Goal: Task Accomplishment & Management: Complete application form

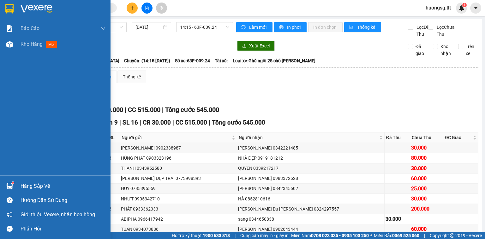
scroll to position [40, 0]
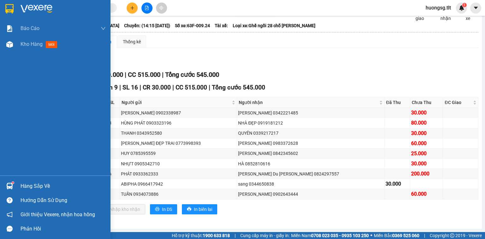
drag, startPoint x: 22, startPoint y: 184, endPoint x: 28, endPoint y: 182, distance: 6.2
click at [22, 184] on div "Hàng sắp về" at bounding box center [63, 185] width 85 height 9
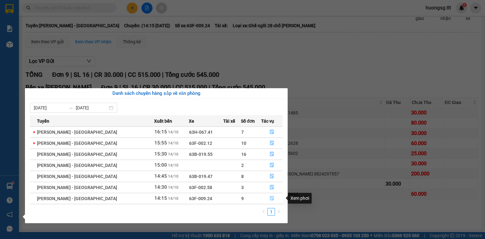
click at [270, 196] on icon "file-done" at bounding box center [272, 198] width 4 height 4
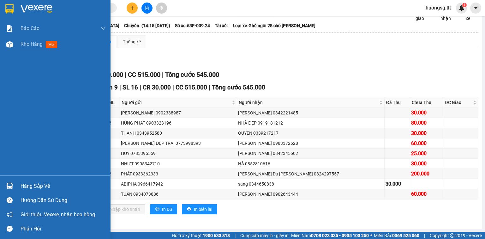
click at [37, 186] on div "Hàng sắp về" at bounding box center [63, 185] width 85 height 9
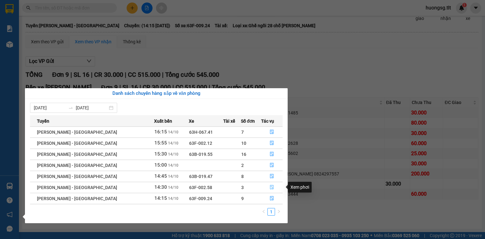
click at [269, 184] on button "button" at bounding box center [272, 187] width 21 height 10
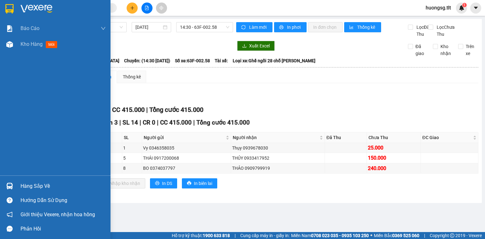
click at [31, 185] on div "Hàng sắp về" at bounding box center [63, 185] width 85 height 9
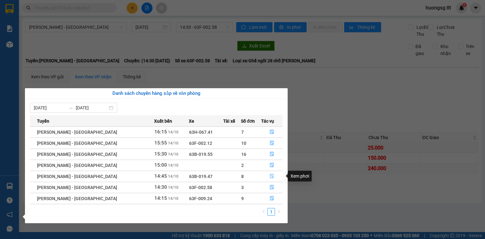
click at [271, 174] on icon "file-done" at bounding box center [272, 176] width 4 height 4
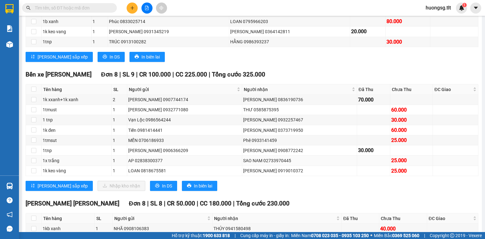
scroll to position [101, 0]
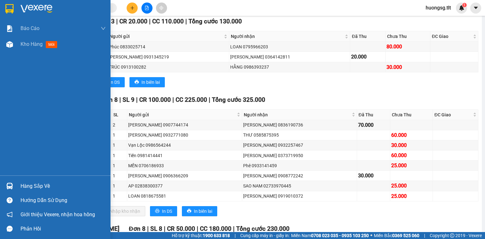
click at [31, 190] on div "Hàng sắp về" at bounding box center [63, 185] width 85 height 9
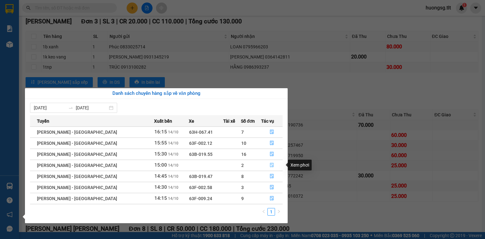
drag, startPoint x: 273, startPoint y: 164, endPoint x: 267, endPoint y: 164, distance: 5.7
click at [273, 164] on button "button" at bounding box center [272, 165] width 21 height 10
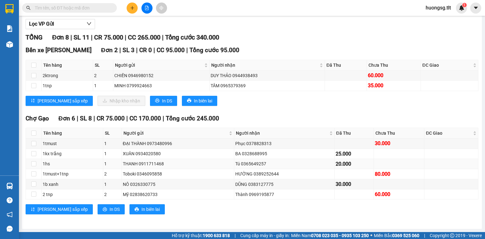
scroll to position [78, 0]
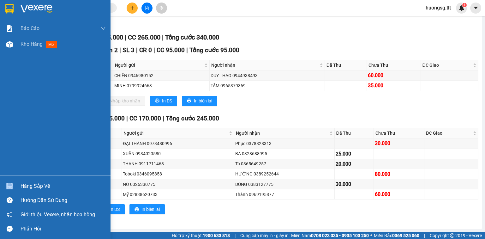
click at [21, 184] on div "Hàng sắp về" at bounding box center [55, 186] width 111 height 14
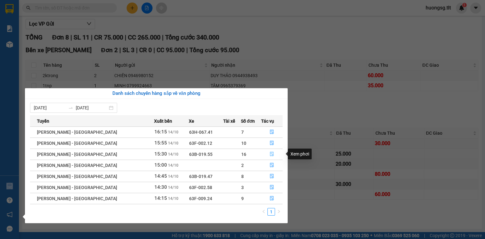
click at [270, 153] on icon "file-done" at bounding box center [272, 154] width 4 height 4
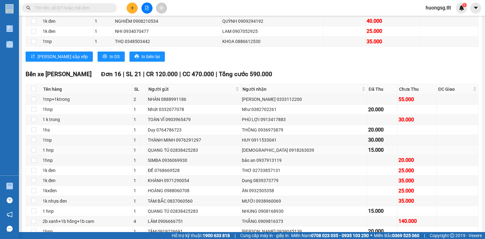
scroll to position [126, 0]
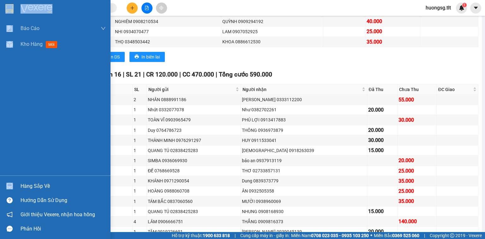
drag, startPoint x: 38, startPoint y: 183, endPoint x: 44, endPoint y: 182, distance: 5.5
click at [39, 183] on div "Hàng sắp về" at bounding box center [63, 185] width 85 height 9
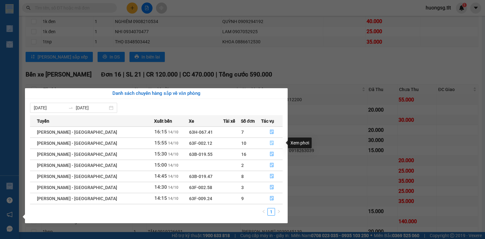
click at [270, 142] on icon "file-done" at bounding box center [272, 143] width 4 height 4
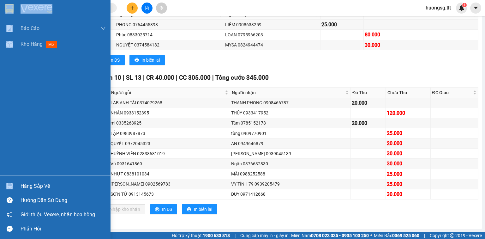
click at [34, 186] on div "Hàng sắp về" at bounding box center [63, 185] width 85 height 9
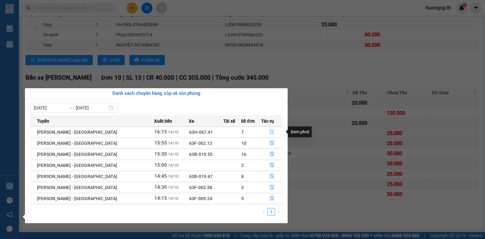
drag, startPoint x: 269, startPoint y: 129, endPoint x: 261, endPoint y: 131, distance: 8.3
click at [269, 129] on button "button" at bounding box center [272, 132] width 21 height 10
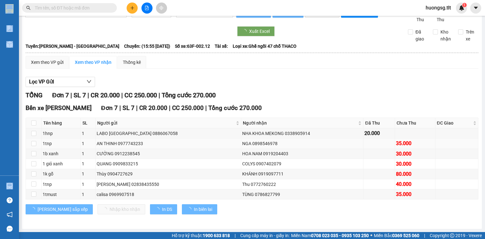
scroll to position [21, 0]
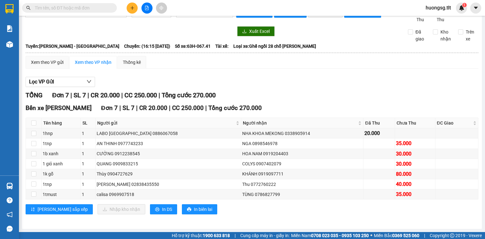
click at [97, 7] on input "text" at bounding box center [72, 7] width 75 height 7
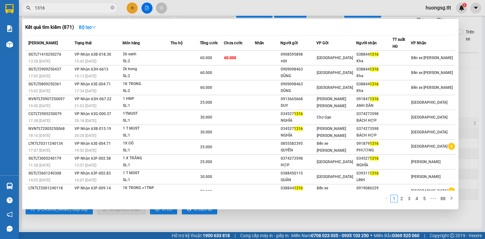
type input "1316"
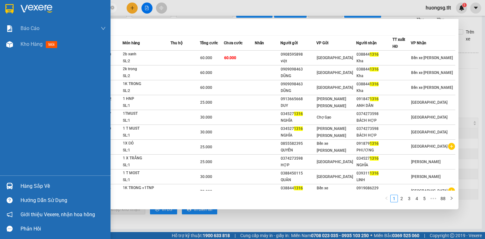
click at [7, 180] on div "Hàng sắp về" at bounding box center [55, 186] width 111 height 14
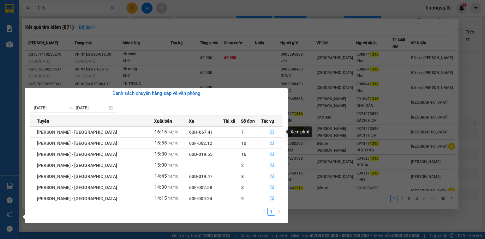
click at [268, 128] on button "button" at bounding box center [272, 132] width 21 height 10
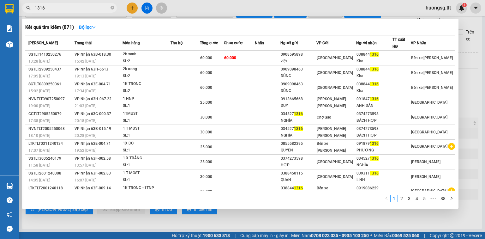
click at [229, 220] on div at bounding box center [242, 119] width 485 height 239
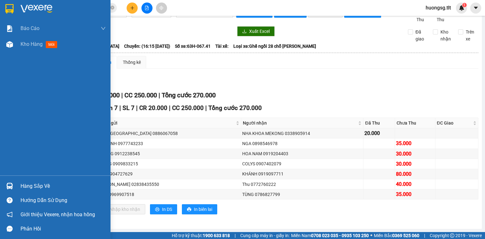
click at [5, 184] on div at bounding box center [9, 185] width 11 height 11
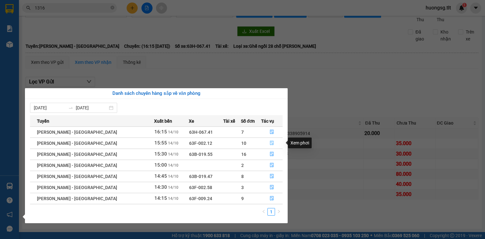
click at [270, 141] on icon "file-done" at bounding box center [272, 143] width 4 height 4
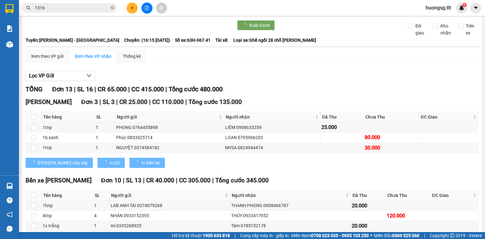
scroll to position [126, 0]
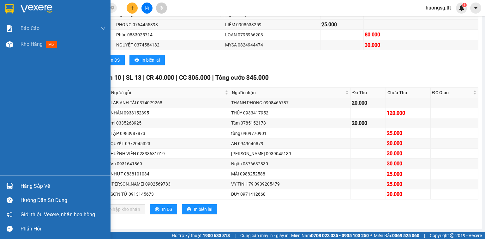
click at [14, 183] on div at bounding box center [9, 185] width 11 height 11
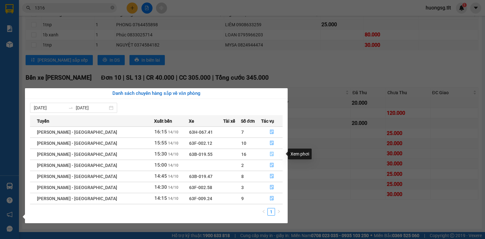
click at [270, 153] on icon "file-done" at bounding box center [272, 154] width 4 height 4
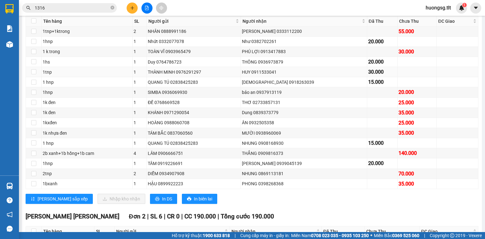
scroll to position [202, 0]
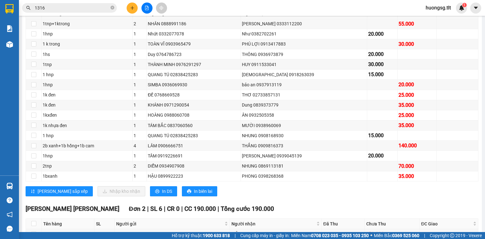
click at [111, 8] on icon "close-circle" at bounding box center [113, 8] width 4 height 4
click at [104, 8] on input "text" at bounding box center [72, 7] width 75 height 7
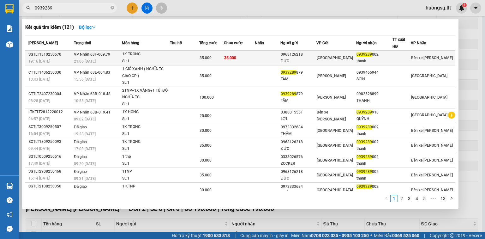
type input "0939289"
click at [166, 53] on div "1K TRONG" at bounding box center [145, 54] width 47 height 7
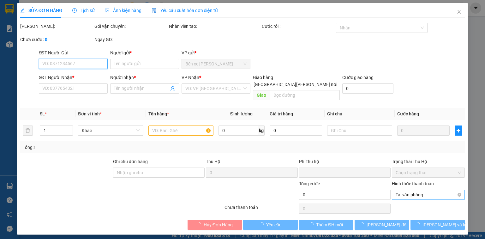
type input "0968126218"
type input "ĐỨC"
type input "0939289002"
type input "thanh"
type input "0"
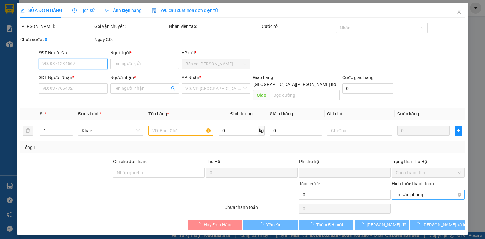
type input "35.000"
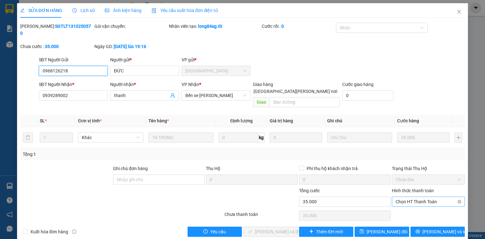
click at [401, 197] on span "Chọn HT Thanh Toán" at bounding box center [428, 201] width 65 height 9
click at [405, 199] on div "Tại văn phòng" at bounding box center [428, 200] width 65 height 7
type input "0"
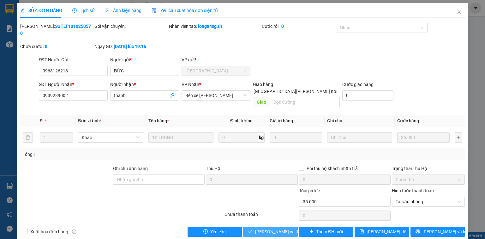
drag, startPoint x: 286, startPoint y: 217, endPoint x: 293, endPoint y: 214, distance: 7.4
click at [287, 228] on span "[PERSON_NAME] và [PERSON_NAME] hàng" at bounding box center [297, 231] width 85 height 7
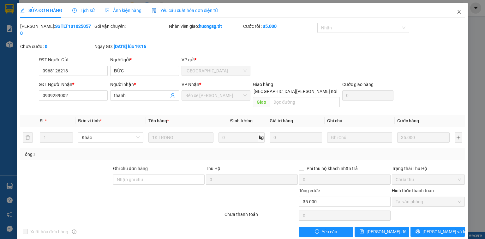
click at [459, 13] on icon "close" at bounding box center [459, 11] width 5 height 5
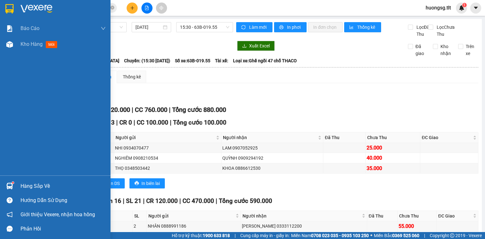
click at [53, 186] on div "Hàng sắp về" at bounding box center [63, 185] width 85 height 9
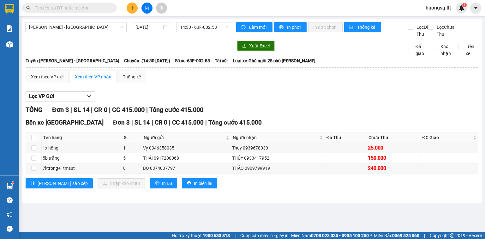
click at [109, 6] on input "text" at bounding box center [72, 7] width 75 height 7
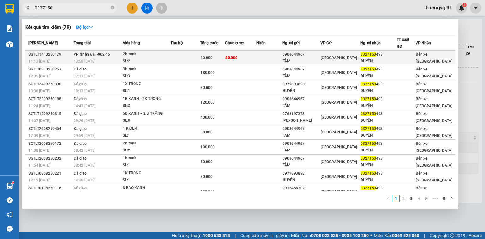
type input "0327150"
click at [180, 58] on td at bounding box center [186, 58] width 30 height 15
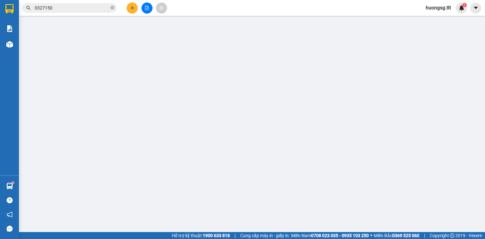
type input "0908644967"
type input "TÂM"
type input "0327150493"
type input "DUYÊN"
type input "0"
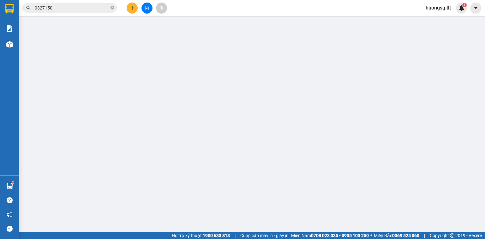
type input "80.000"
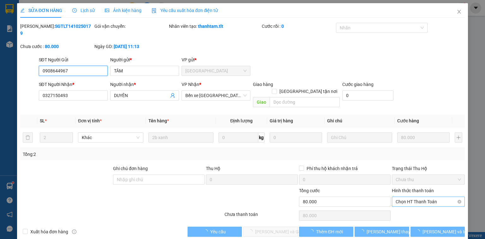
drag, startPoint x: 402, startPoint y: 187, endPoint x: 402, endPoint y: 191, distance: 3.5
click at [402, 197] on span "Chọn HT Thanh Toán" at bounding box center [428, 201] width 65 height 9
click at [405, 198] on div "Tại văn phòng" at bounding box center [428, 200] width 65 height 7
type input "0"
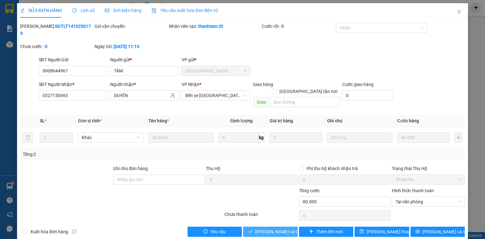
click at [271, 228] on span "[PERSON_NAME] và [PERSON_NAME] hàng" at bounding box center [285, 231] width 61 height 7
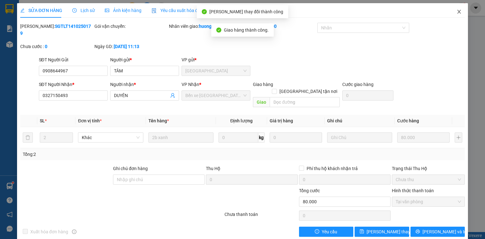
drag, startPoint x: 459, startPoint y: 10, endPoint x: 415, endPoint y: 13, distance: 44.3
click at [459, 10] on icon "close" at bounding box center [459, 11] width 5 height 5
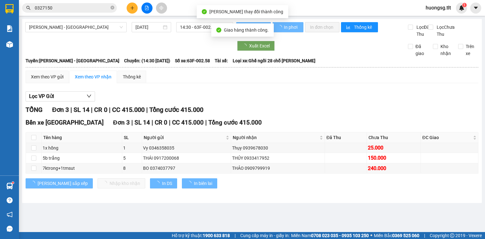
click at [101, 8] on input "0327150" at bounding box center [72, 7] width 75 height 7
